Goal: Task Accomplishment & Management: Manage account settings

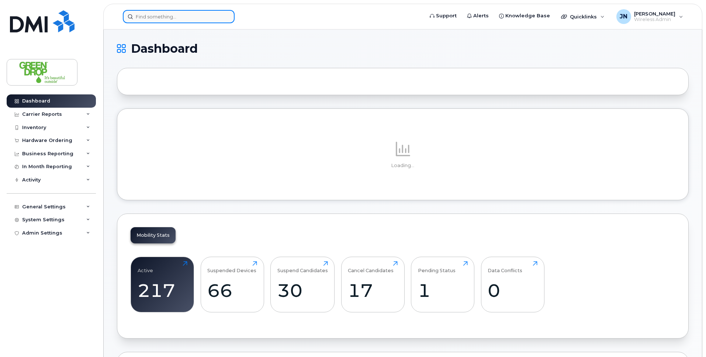
click at [175, 21] on input at bounding box center [179, 16] width 112 height 13
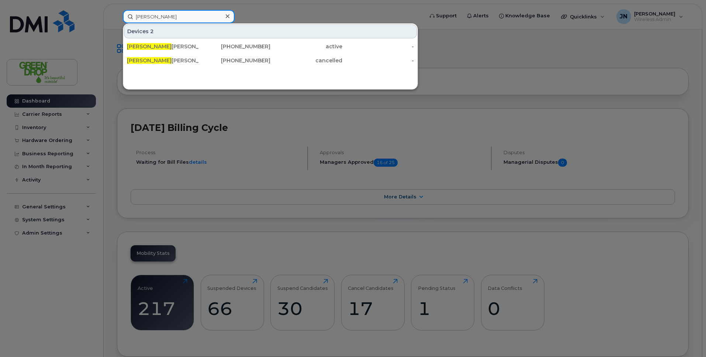
click at [190, 21] on input "Adam" at bounding box center [179, 16] width 112 height 13
click at [190, 20] on input "Adam" at bounding box center [179, 16] width 112 height 13
type input "A"
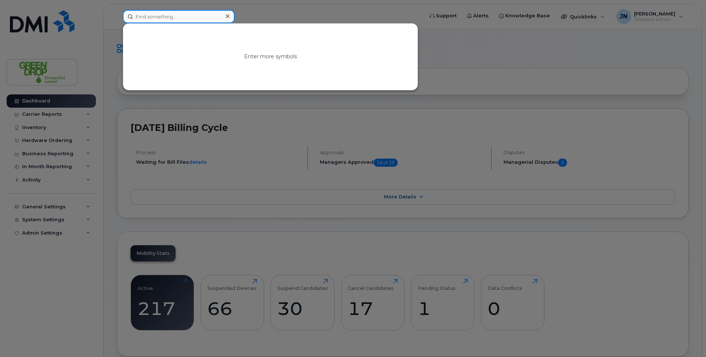
paste input "4034775573"
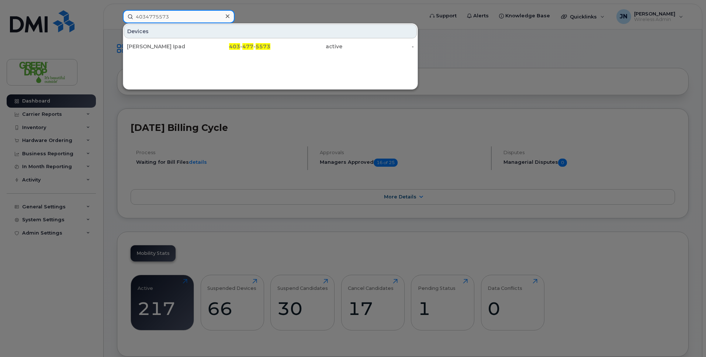
type input "4034775573"
click at [183, 15] on input "4034775573" at bounding box center [179, 16] width 112 height 13
paste input "4034780279"
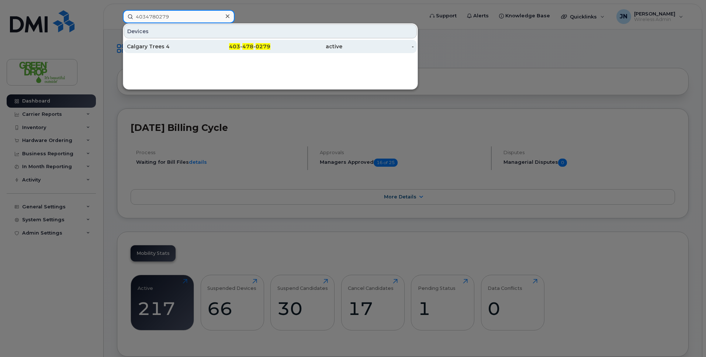
type input "4034780279"
click at [329, 48] on div "active" at bounding box center [307, 46] width 72 height 7
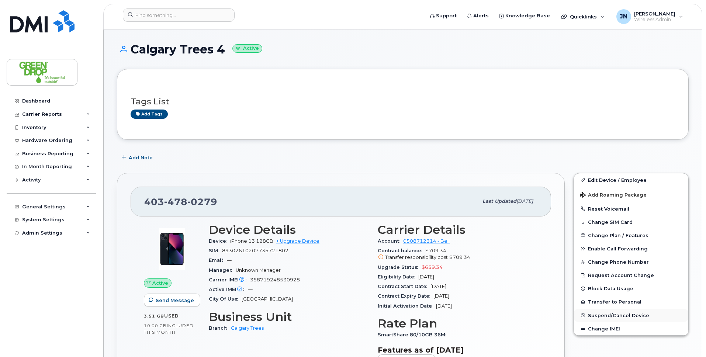
click at [625, 317] on span "Suspend/Cancel Device" at bounding box center [618, 316] width 61 height 6
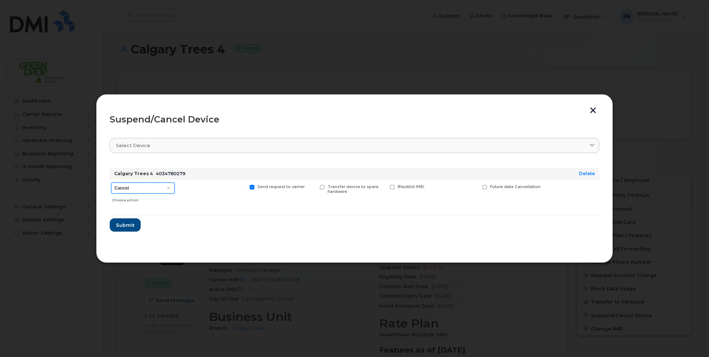
click at [166, 188] on select "Cancel Suspend - Extend Suspension Suspend - Reduced Rate Suspend - Full Rate S…" at bounding box center [142, 188] width 63 height 11
select select "[object Object]"
click at [111, 183] on select "Cancel Suspend - Extend Suspension Suspend - Reduced Rate Suspend - Full Rate S…" at bounding box center [142, 188] width 63 height 11
click at [122, 224] on span "Submit" at bounding box center [125, 225] width 18 height 7
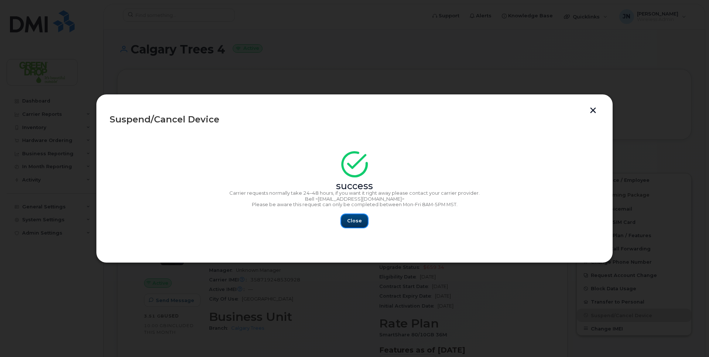
click at [354, 222] on span "Close" at bounding box center [354, 220] width 15 height 7
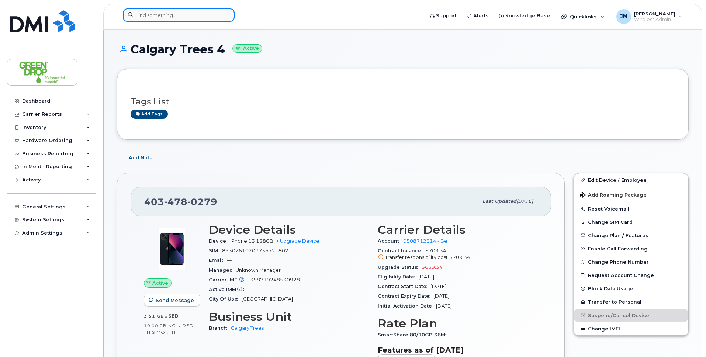
click at [158, 16] on input at bounding box center [179, 14] width 112 height 13
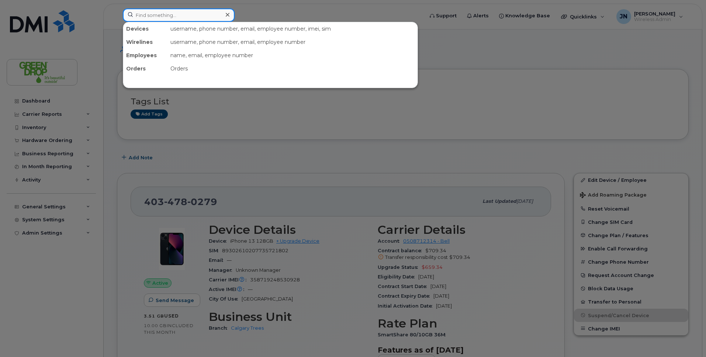
paste input "4034636111"
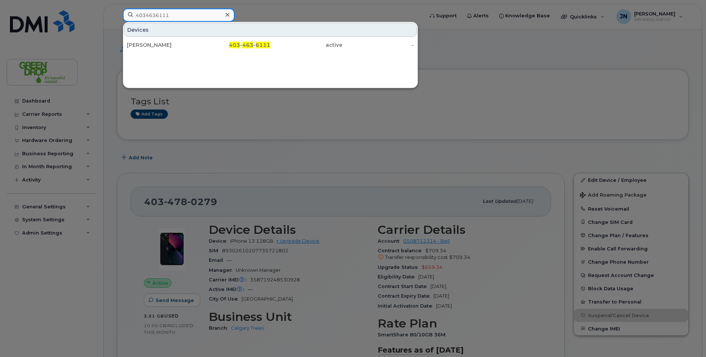
type input "4034636111"
